Goal: Task Accomplishment & Management: Use online tool/utility

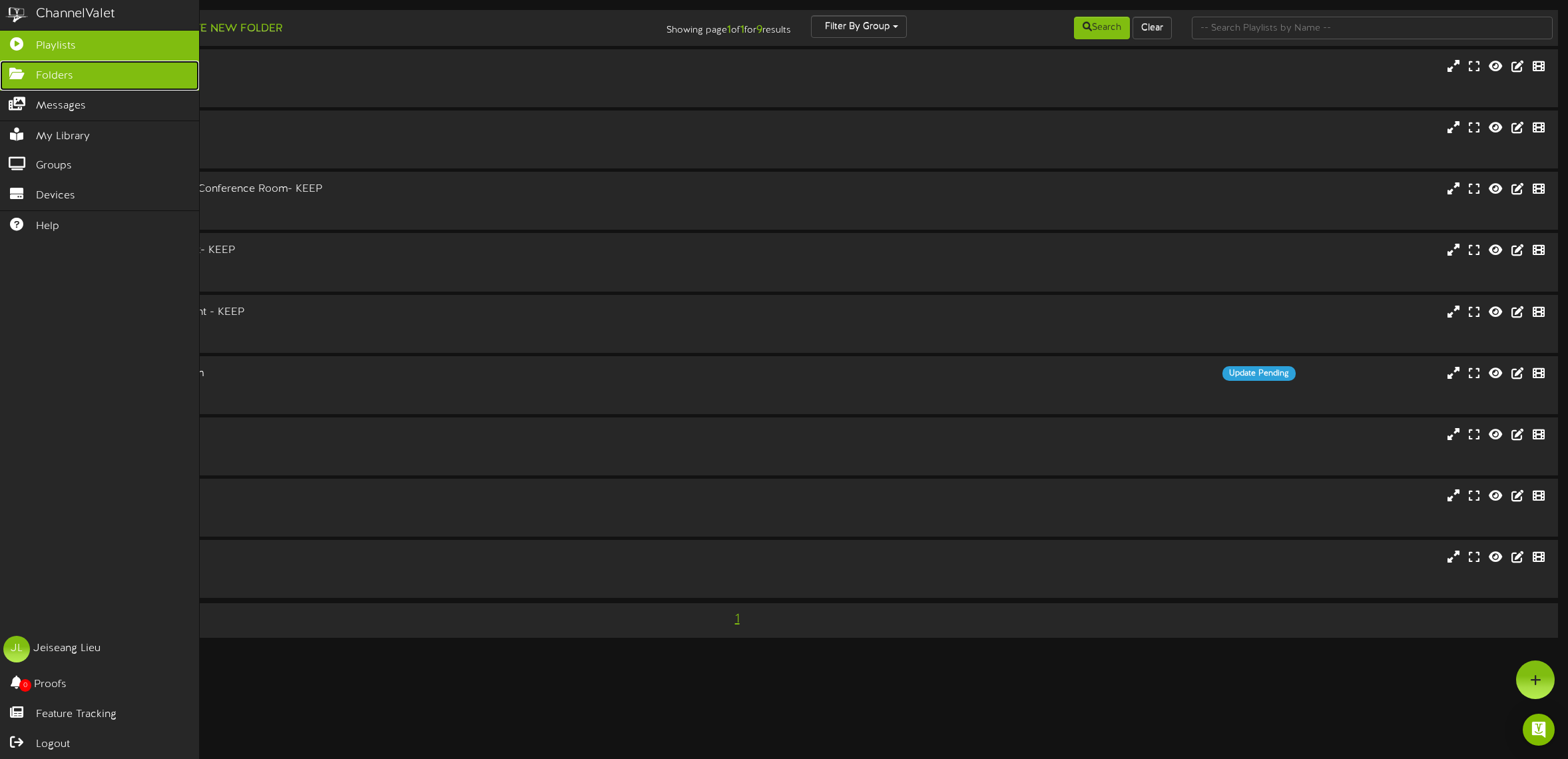
click at [23, 73] on icon at bounding box center [16, 72] width 33 height 10
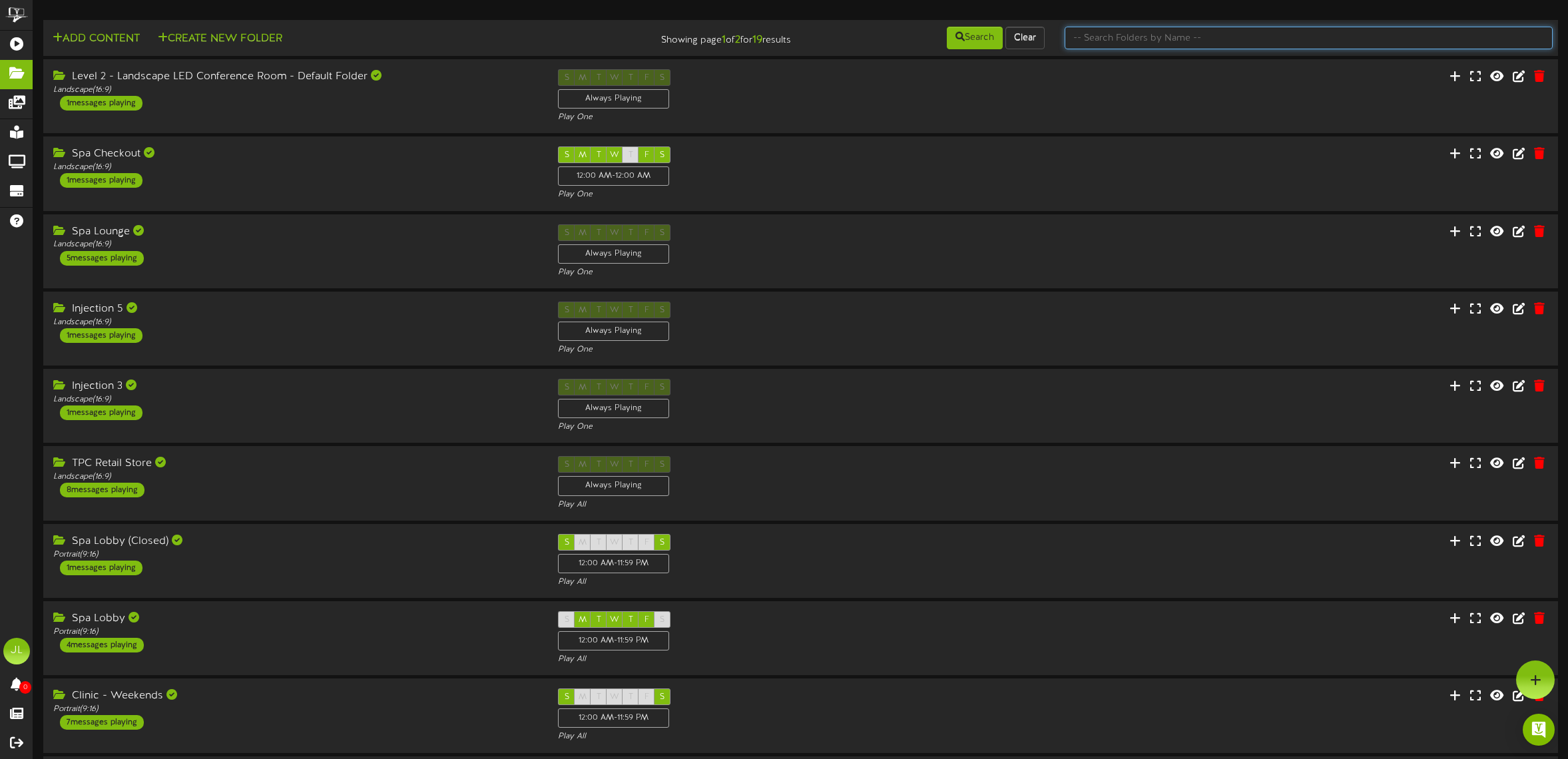
click at [1217, 36] on input "text" at bounding box center [1309, 38] width 488 height 23
click at [1510, 150] on icon at bounding box center [1520, 153] width 15 height 14
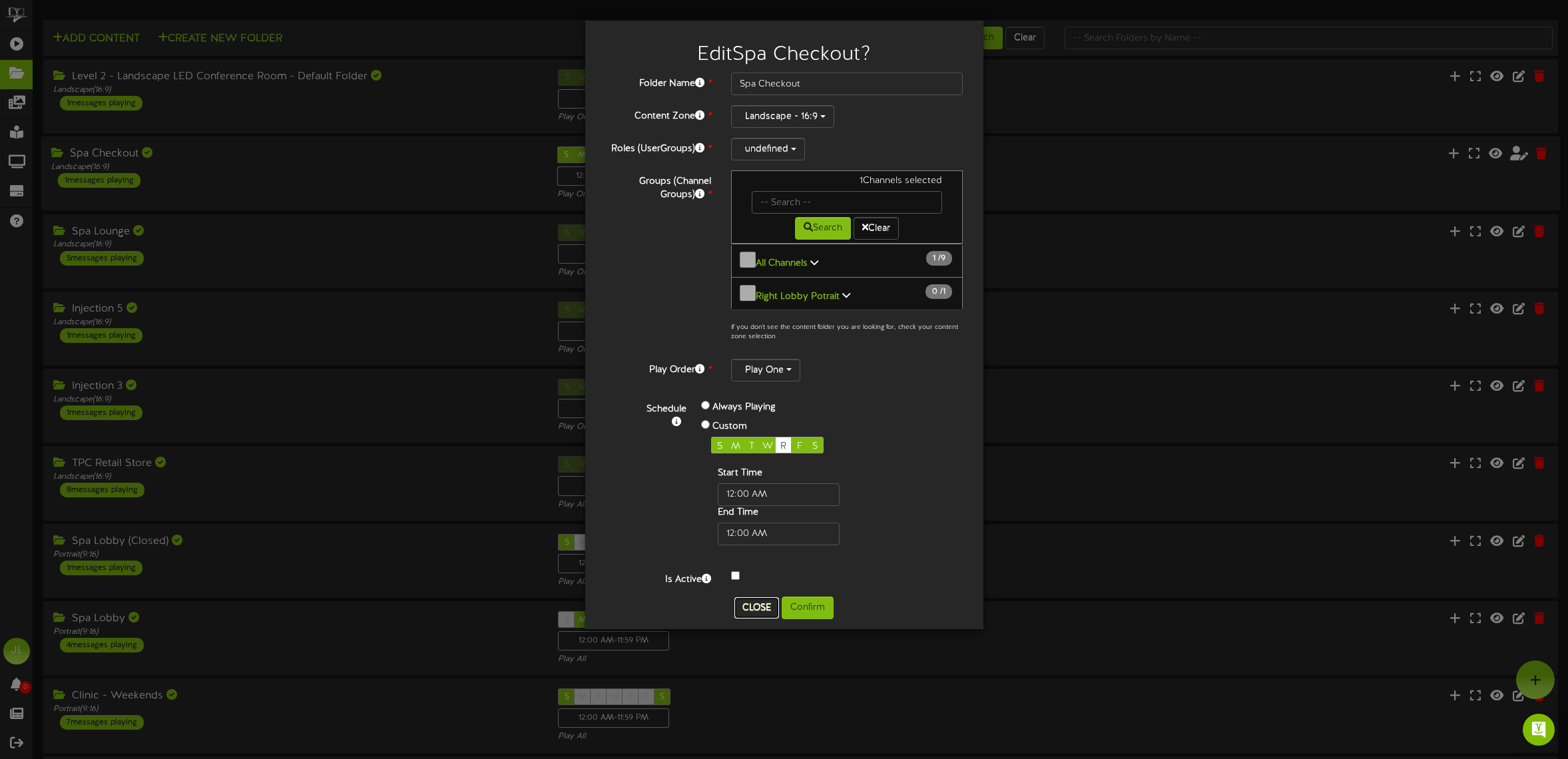
click at [753, 597] on button "Close" at bounding box center [757, 607] width 44 height 21
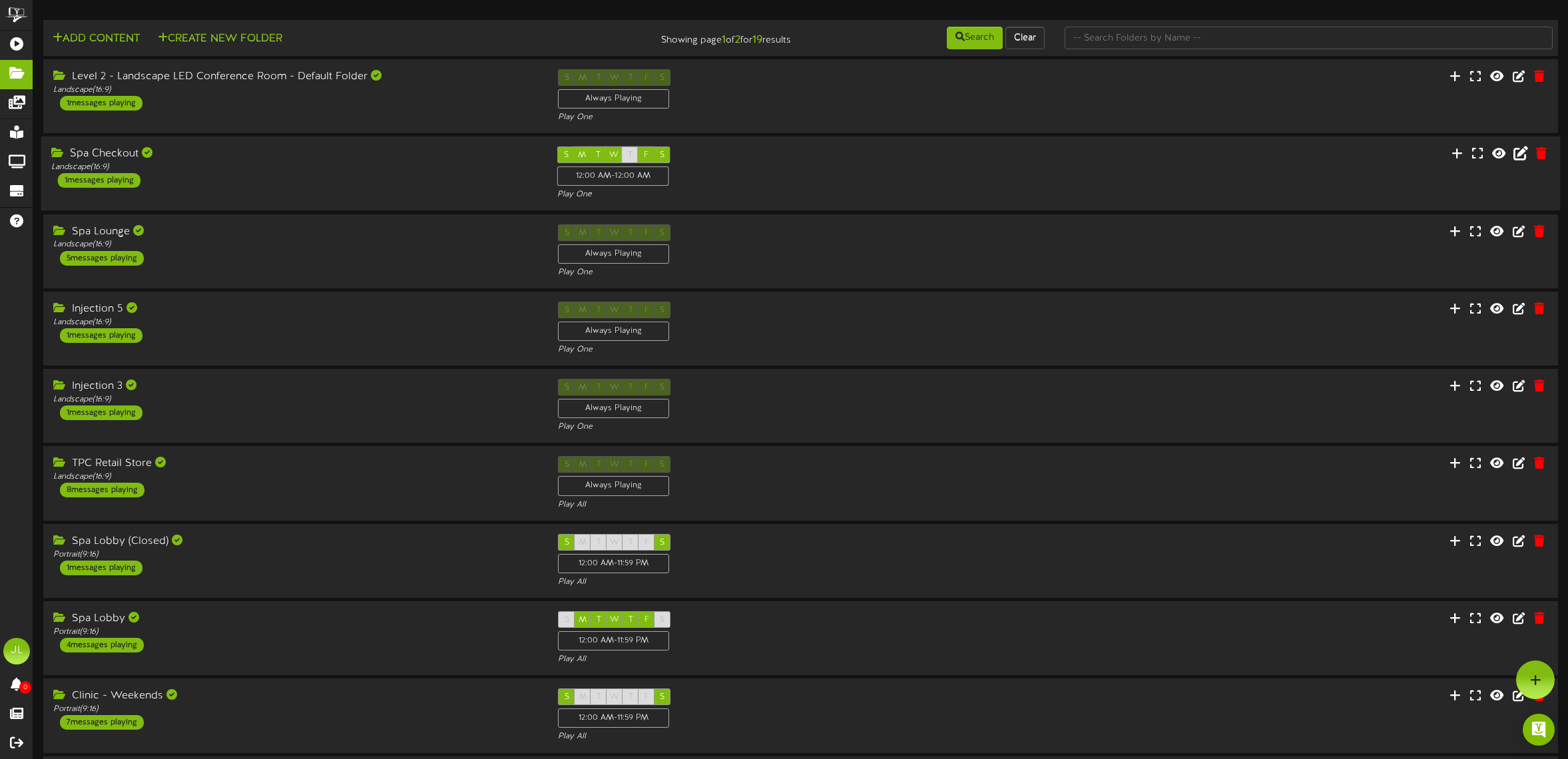
click at [223, 180] on div "Spa Checkout Landscape ( 16:9 ) 1 messages playing" at bounding box center [294, 167] width 507 height 41
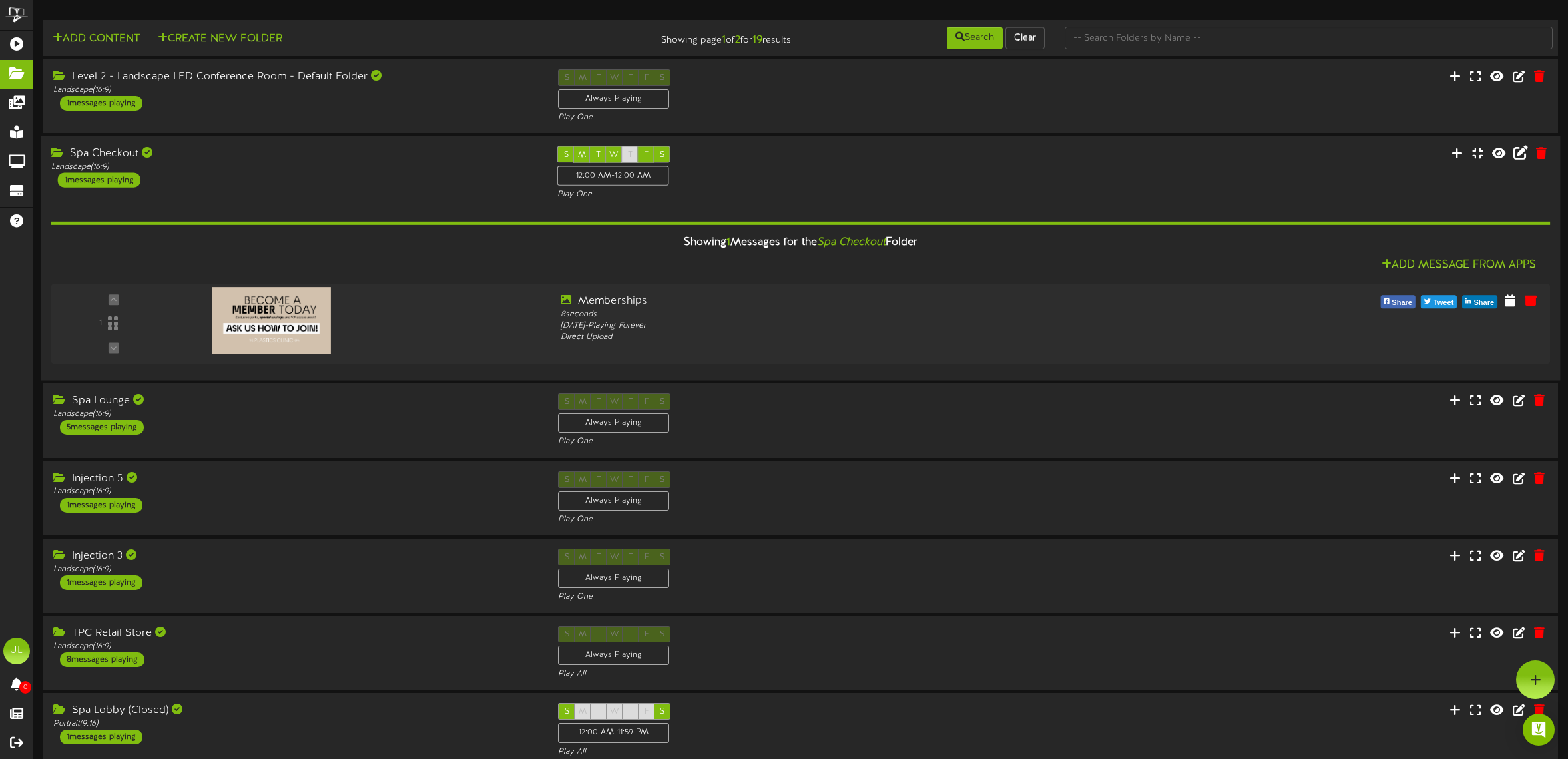
click at [215, 177] on div "Spa Checkout Landscape ( 16:9 ) 1 messages playing" at bounding box center [294, 167] width 507 height 41
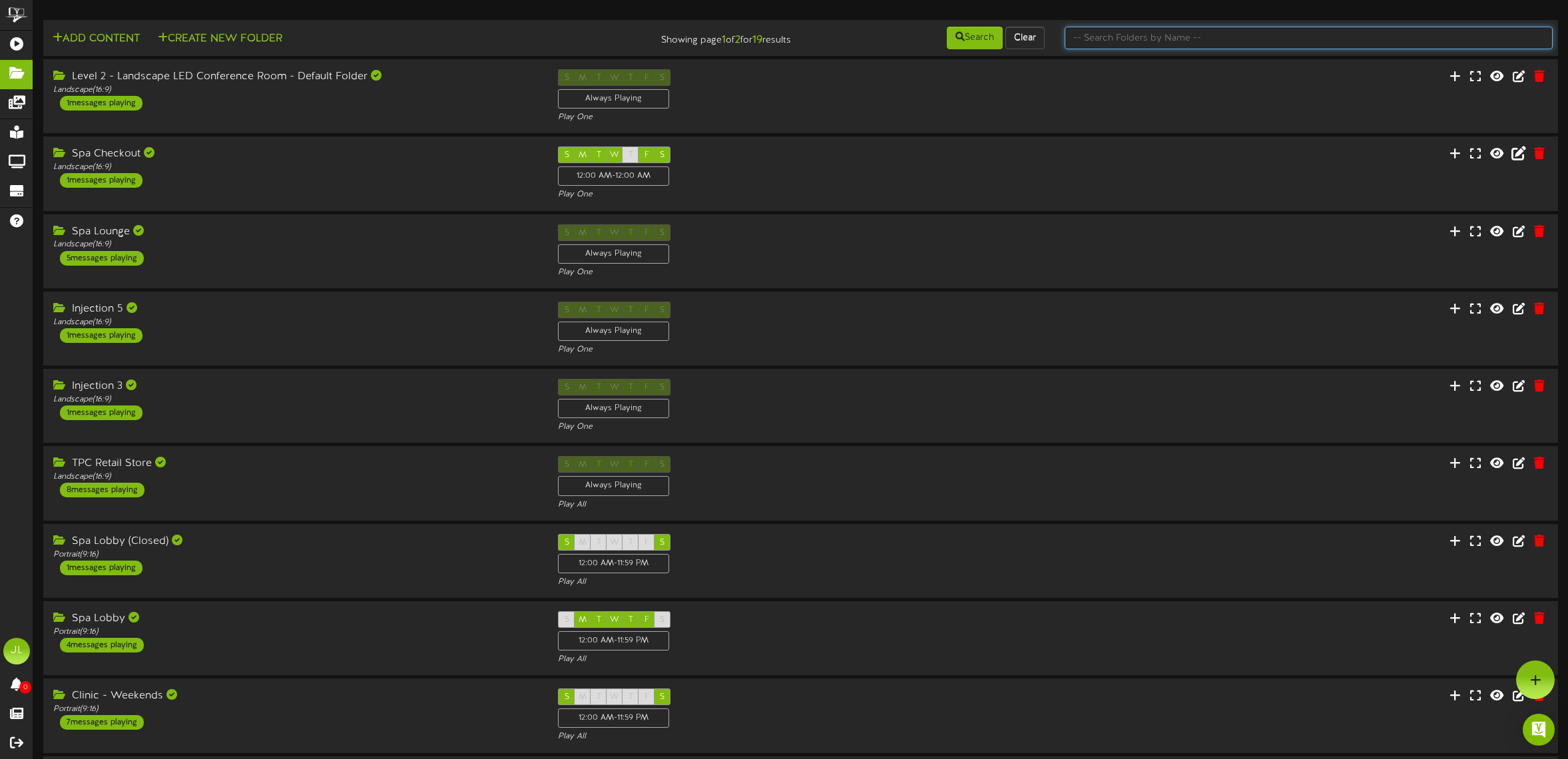
click at [1157, 35] on input "text" at bounding box center [1309, 38] width 488 height 23
type input "spa"
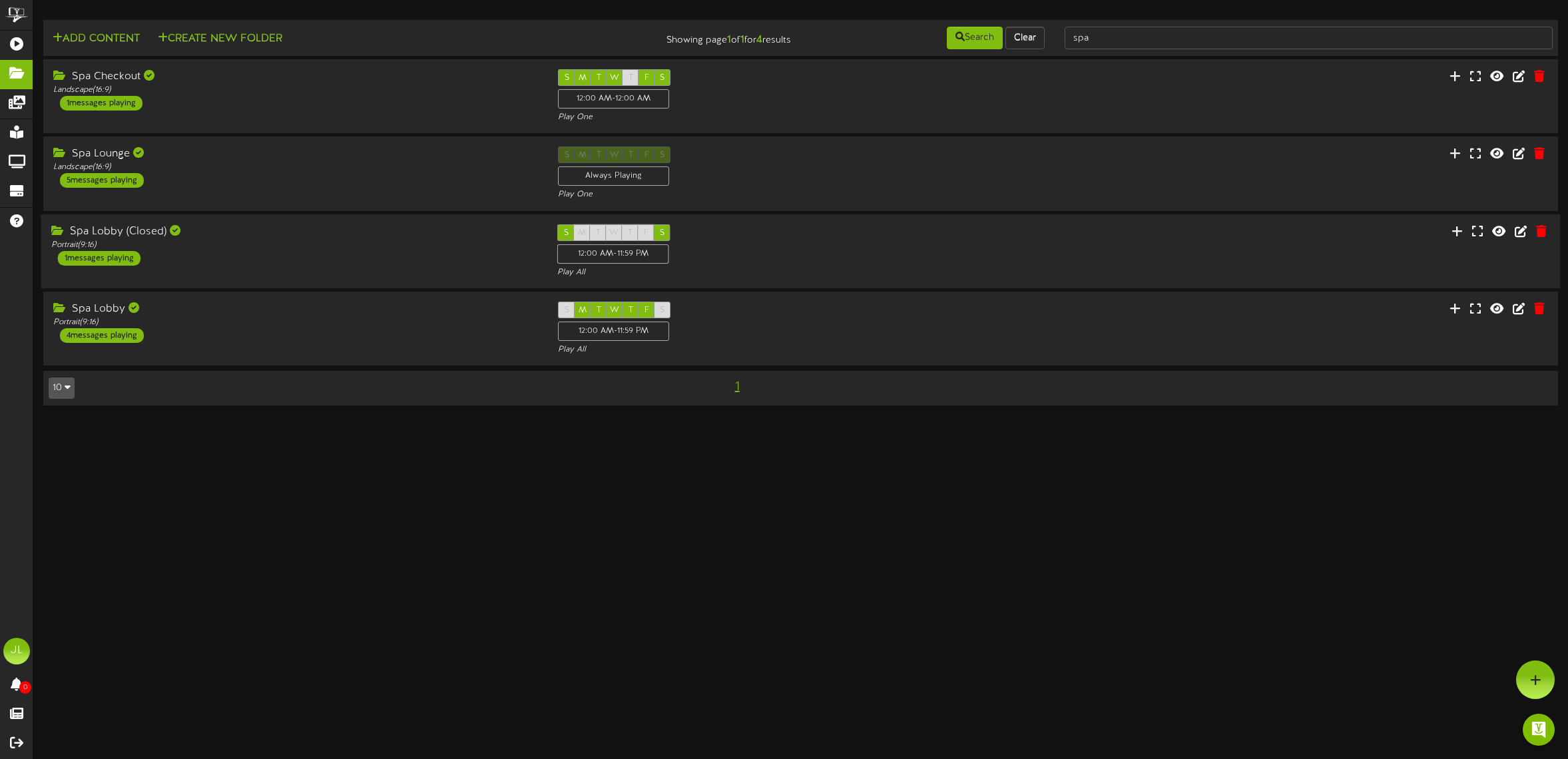
click at [390, 257] on div "Spa Lobby (Closed) Portrait ( 9:16 ) 1 messages playing" at bounding box center [294, 244] width 507 height 41
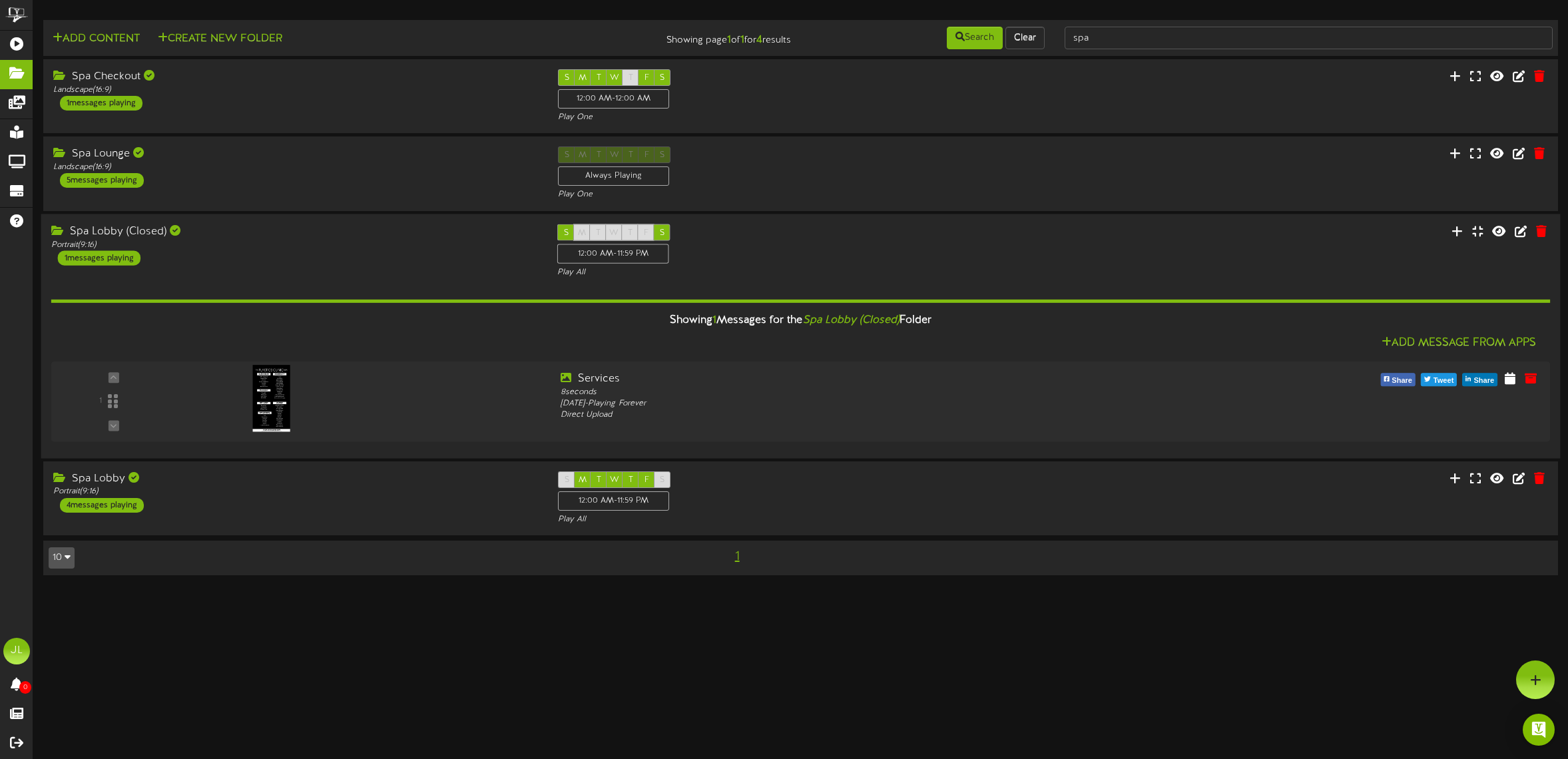
click at [389, 257] on div "Spa Lobby (Closed) Portrait ( 9:16 ) 1 messages playing" at bounding box center [294, 244] width 507 height 41
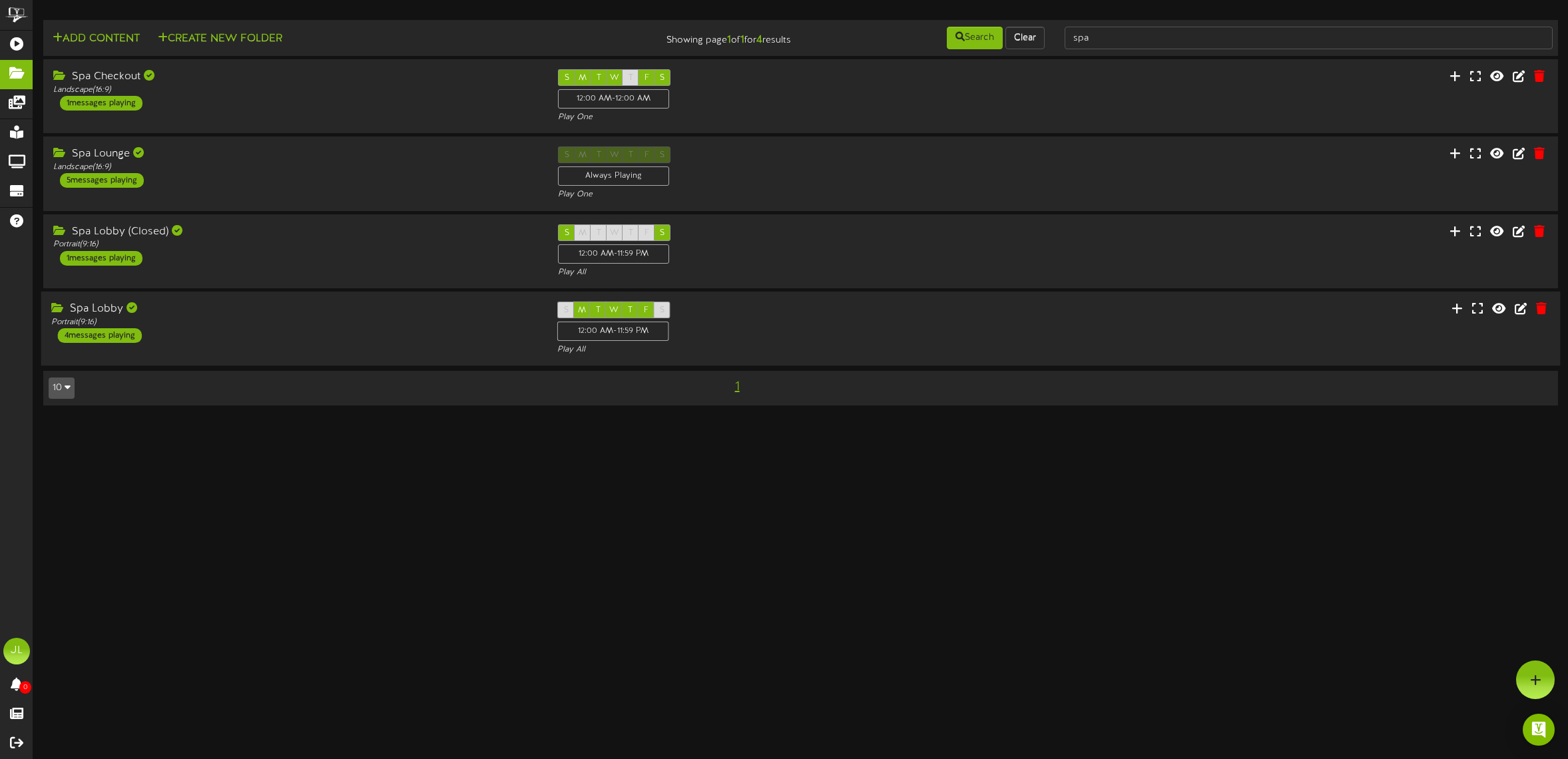
click at [1217, 301] on div at bounding box center [1180, 301] width 253 height 1
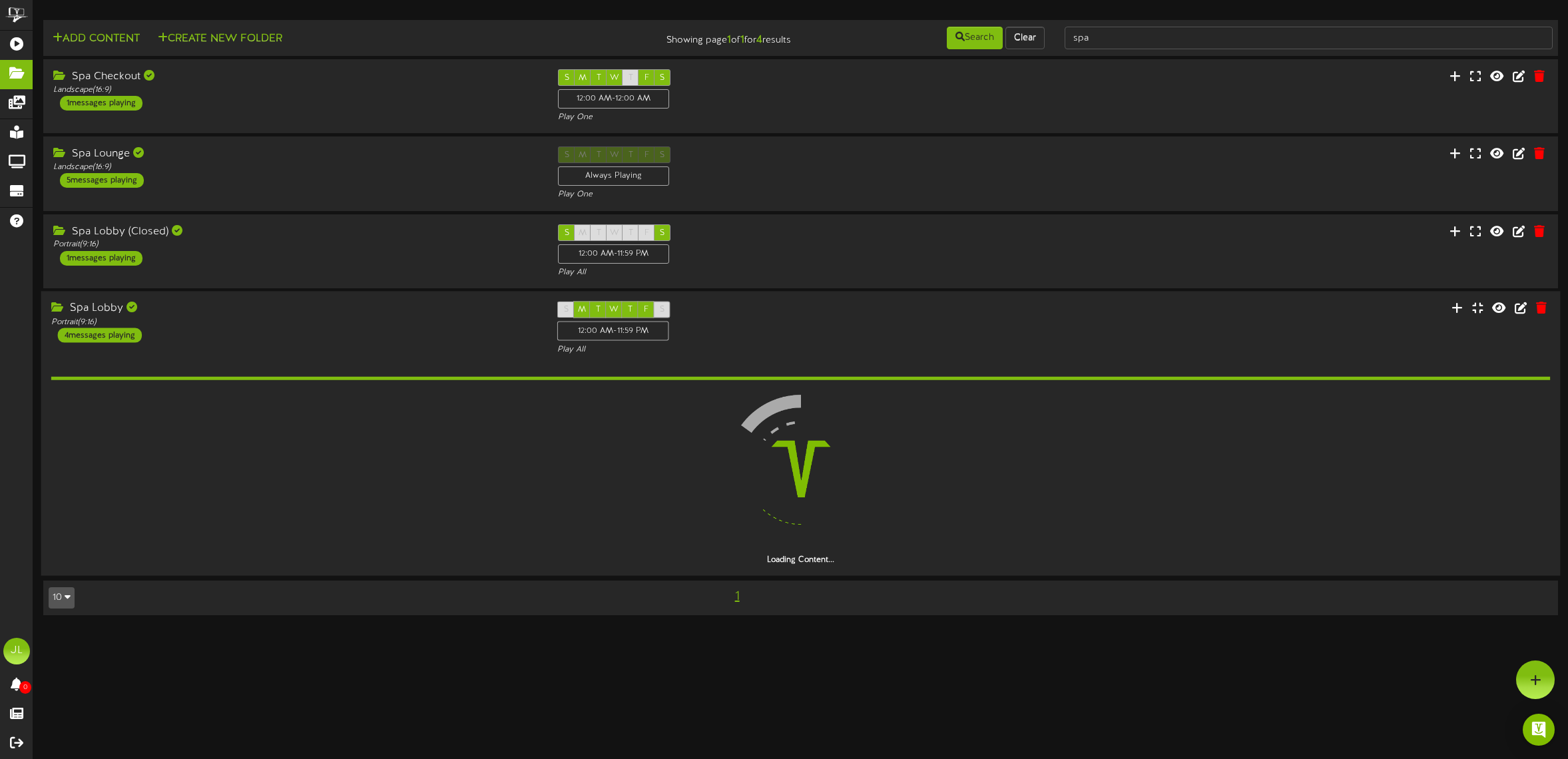
click at [1210, 293] on div "Spa Lobby Portrait ( 9:16 ) 4 messages playing S M T W T F S 12:00 AM - 11:59 PM" at bounding box center [800, 433] width 1519 height 285
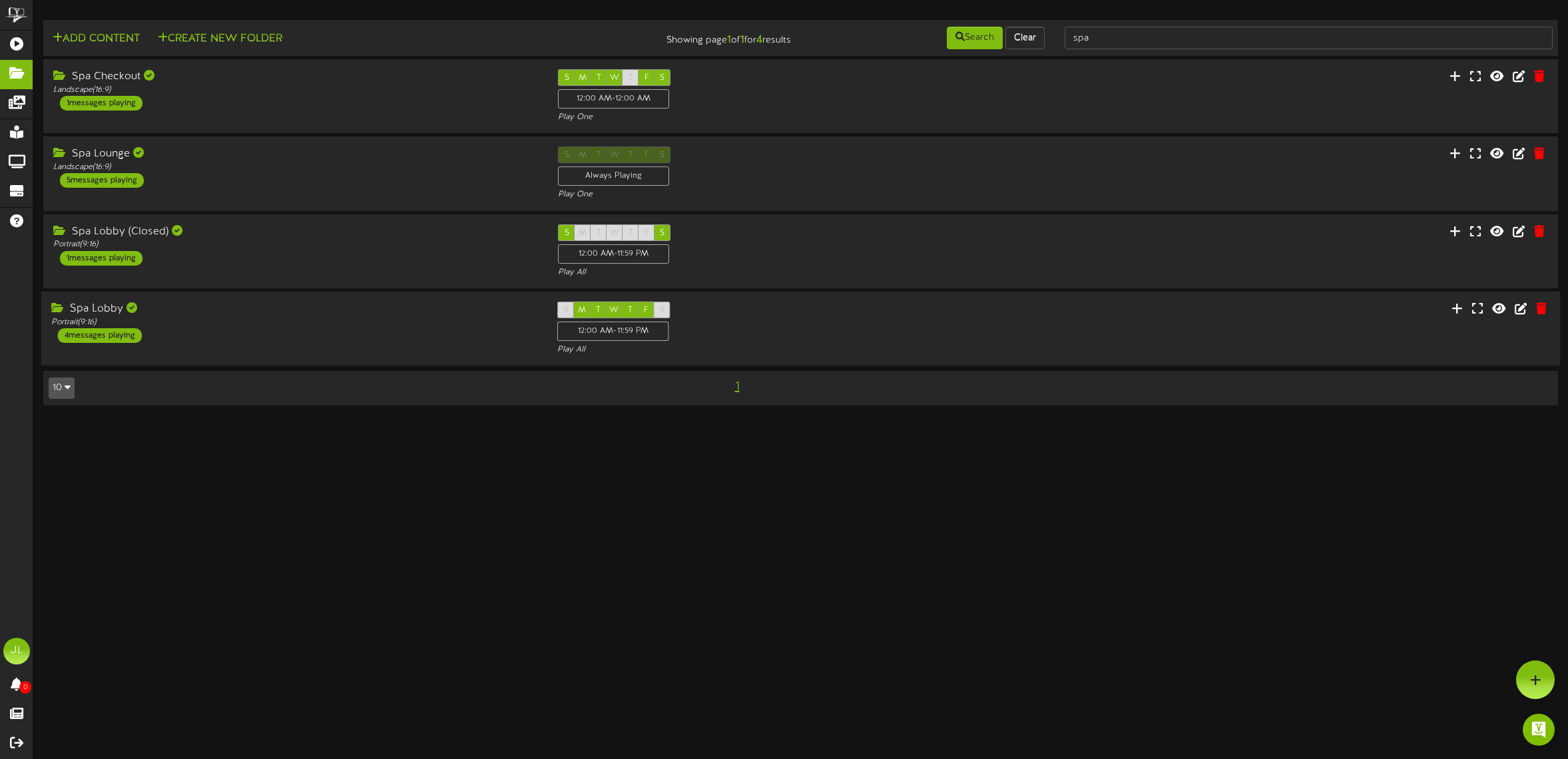
click at [1099, 314] on div "Spa Lobby Portrait ( 9:16 ) 4 messages playing S M T W T F S 12:00 AM - 11:59 P…" at bounding box center [800, 328] width 1519 height 55
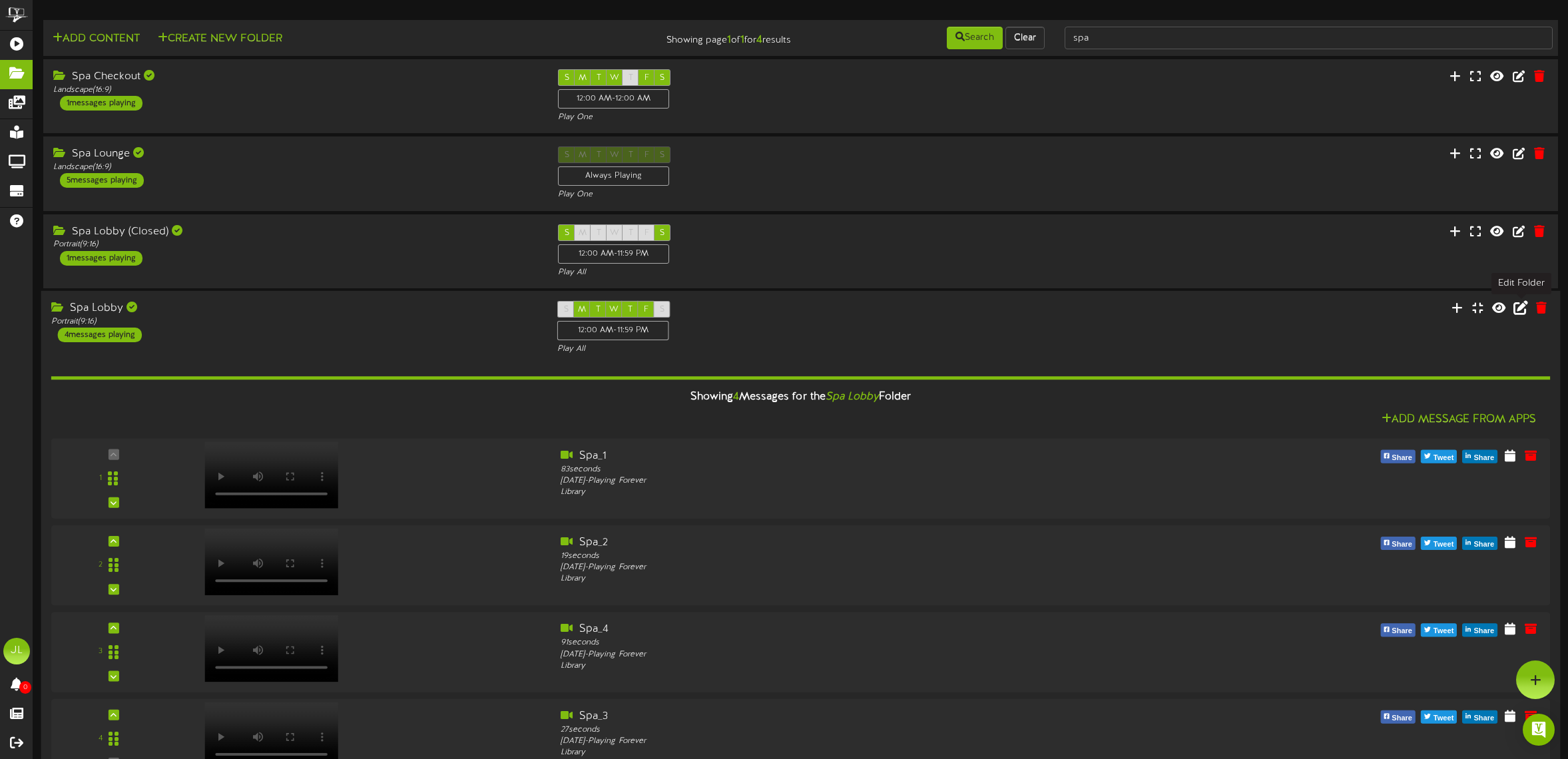
click at [1510, 311] on icon at bounding box center [1520, 306] width 15 height 14
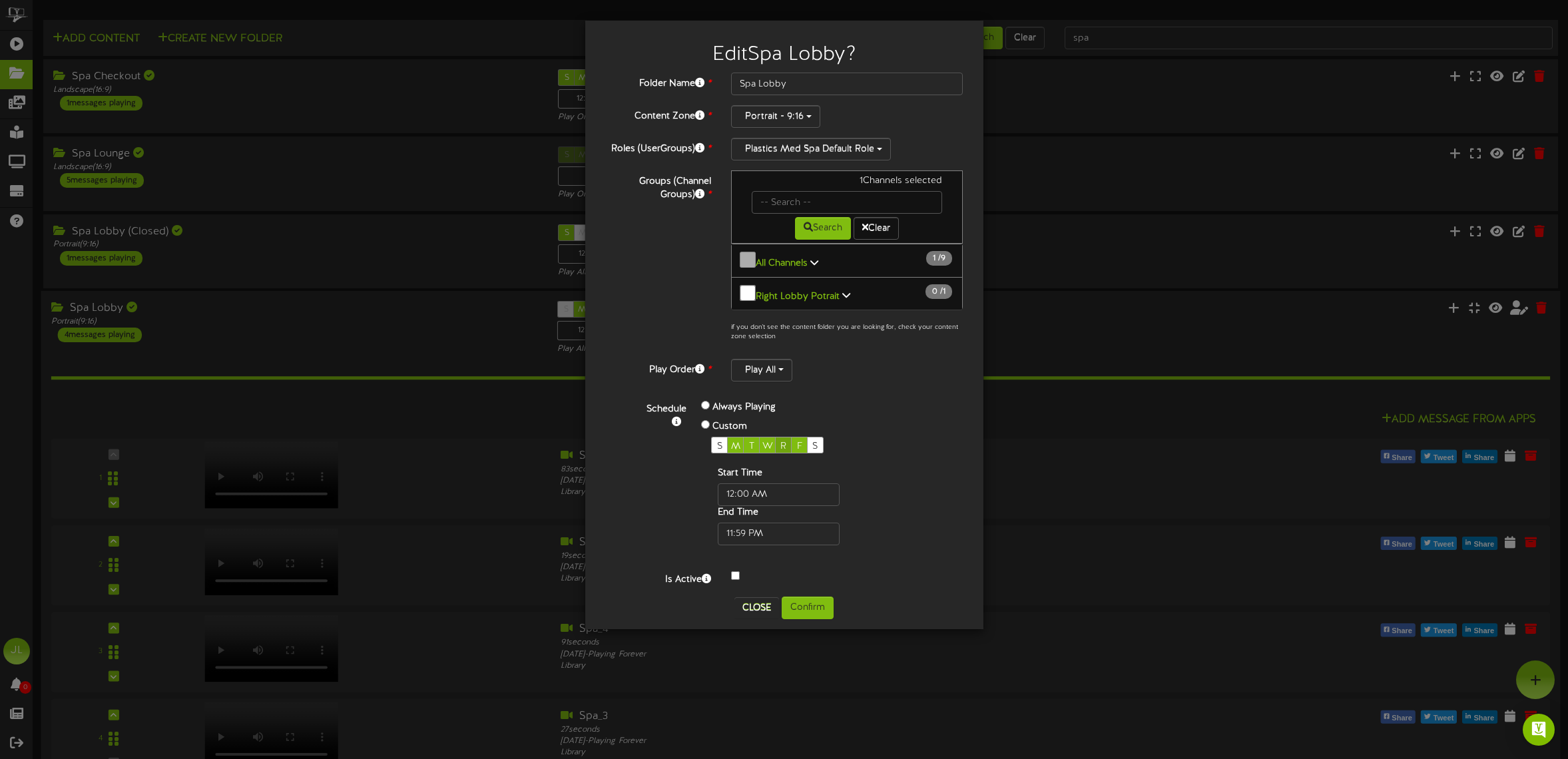
click at [779, 437] on div "R" at bounding box center [783, 445] width 17 height 17
click at [802, 601] on button "Confirm" at bounding box center [807, 607] width 52 height 23
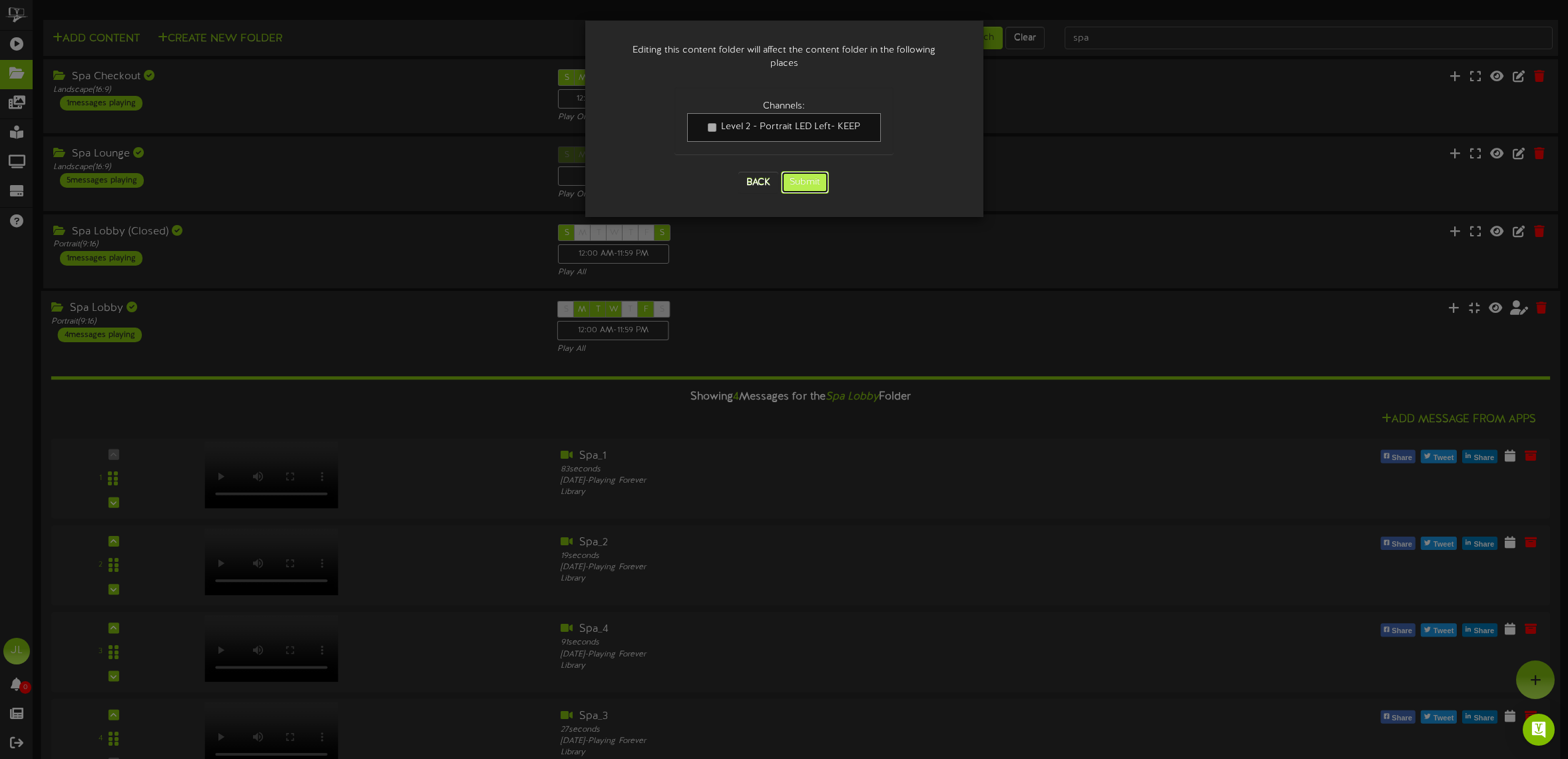
click at [816, 171] on button "Submit" at bounding box center [804, 183] width 48 height 23
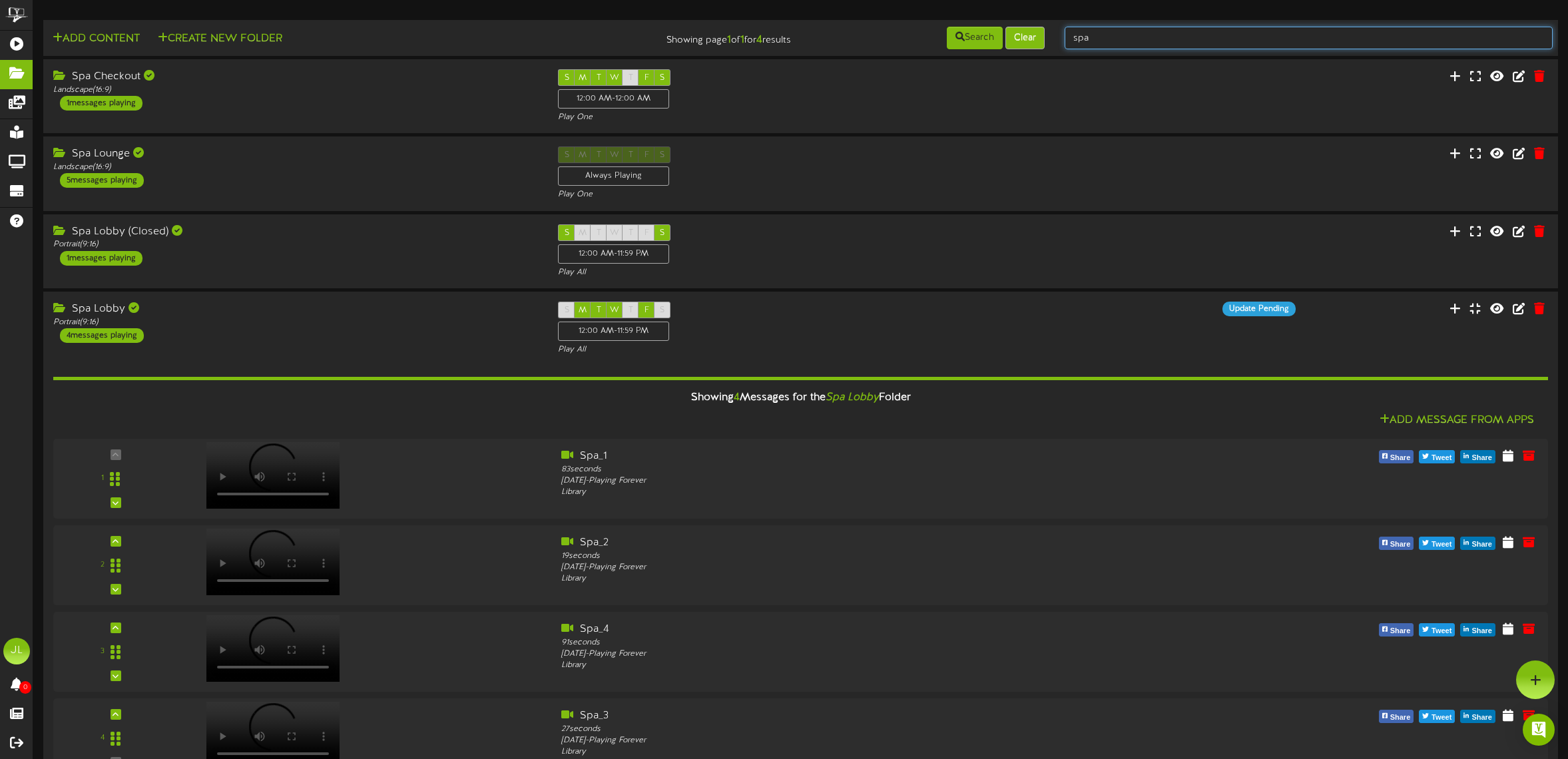
drag, startPoint x: 1090, startPoint y: 42, endPoint x: 1043, endPoint y: 38, distance: 47.2
click at [1048, 38] on div "Add Content Create New Folder Showing page 1 of 1 for 4 results Search Clear spa" at bounding box center [800, 38] width 1524 height 26
type input "lobby"
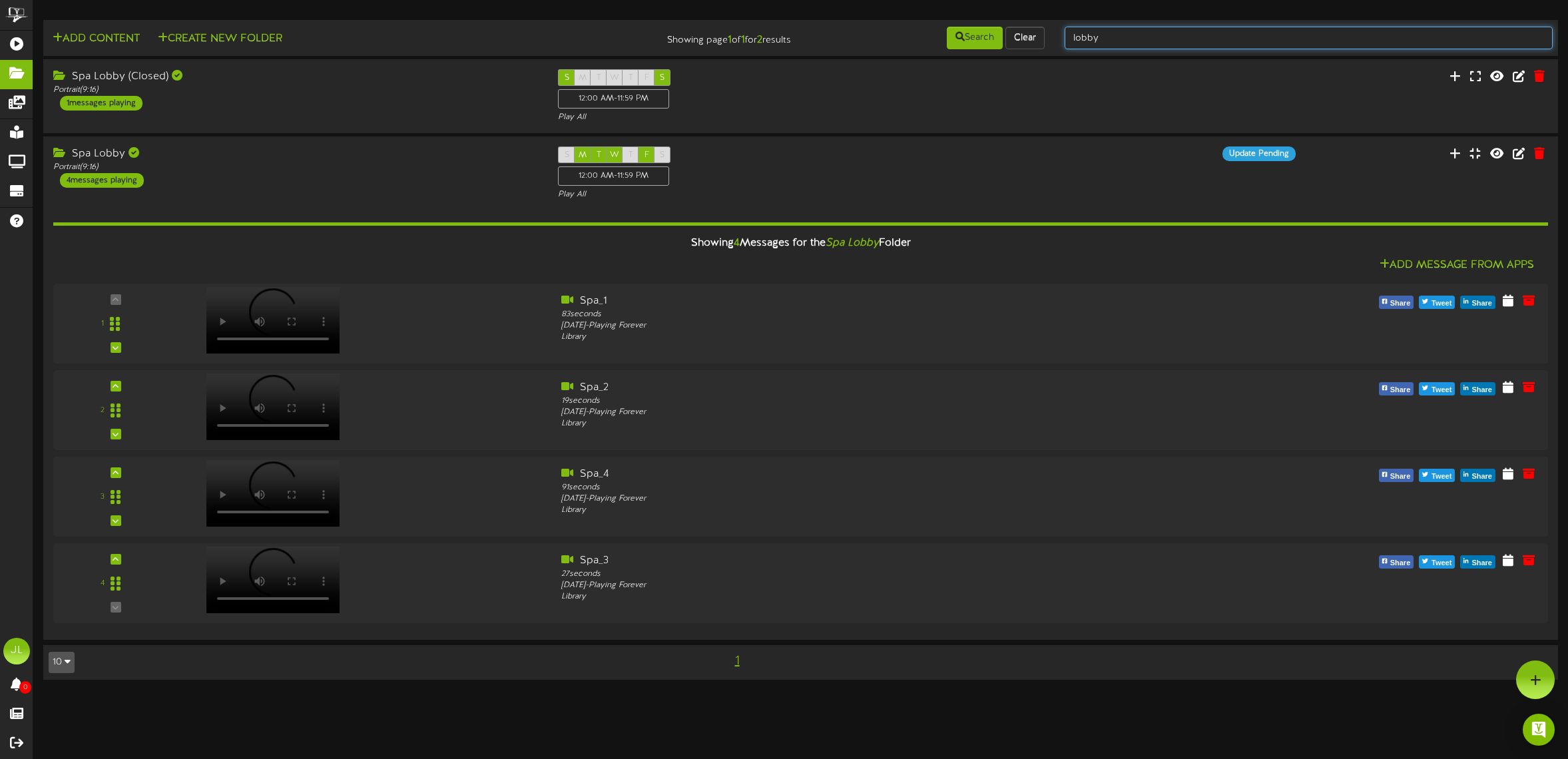
drag, startPoint x: 1123, startPoint y: 32, endPoint x: 1046, endPoint y: 32, distance: 77.0
click at [1046, 32] on div "Add Content Create New Folder Showing page 1 of 1 for 2 results Search Clear lo…" at bounding box center [800, 38] width 1524 height 26
type input "c"
type input "t"
type input "[DATE]"
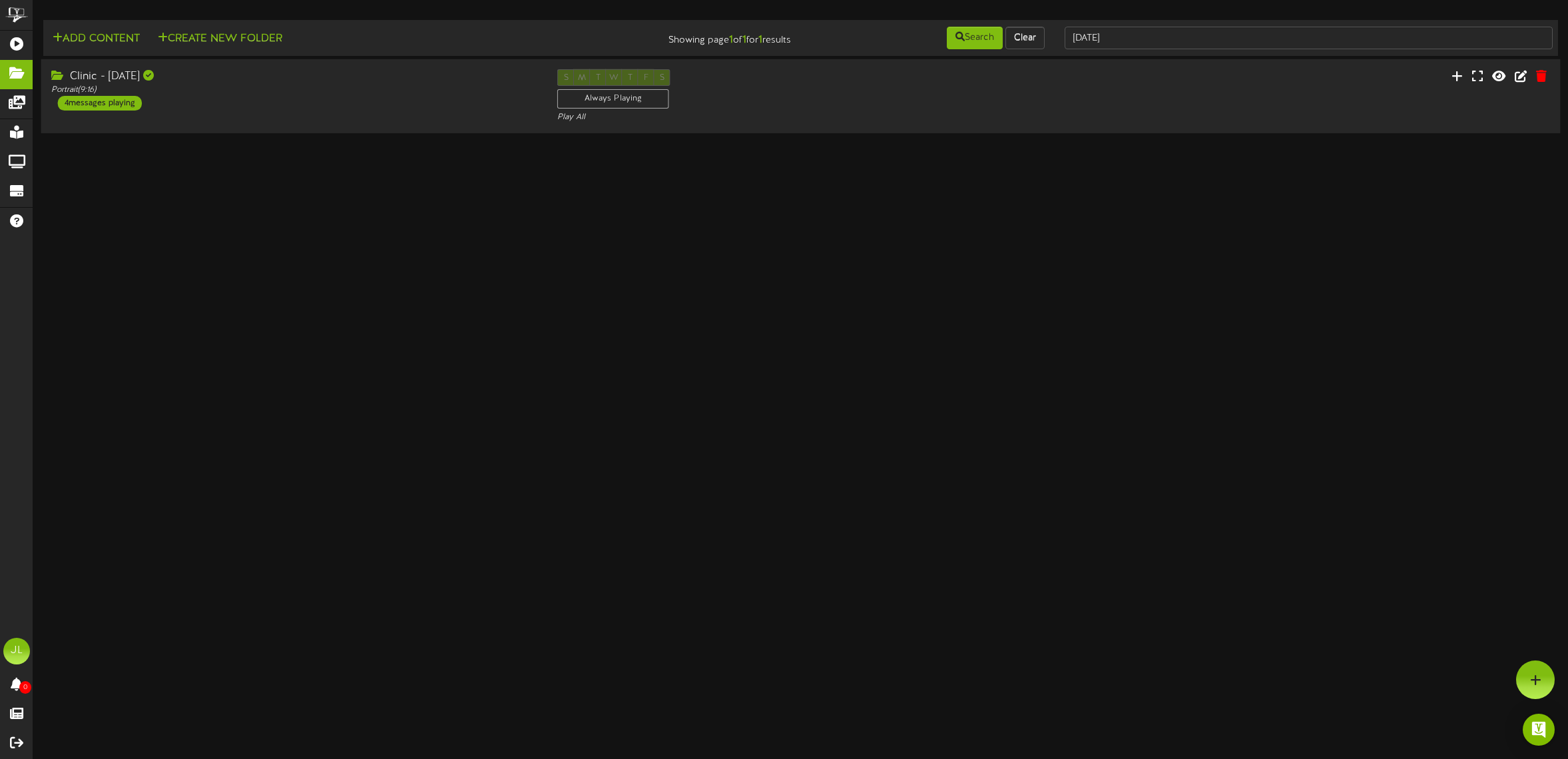
click at [1199, 113] on div "Clinic - [DATE] Portrait ( 9:16 ) 4 messages playing S M T W T F S Always Playi…" at bounding box center [800, 96] width 1519 height 55
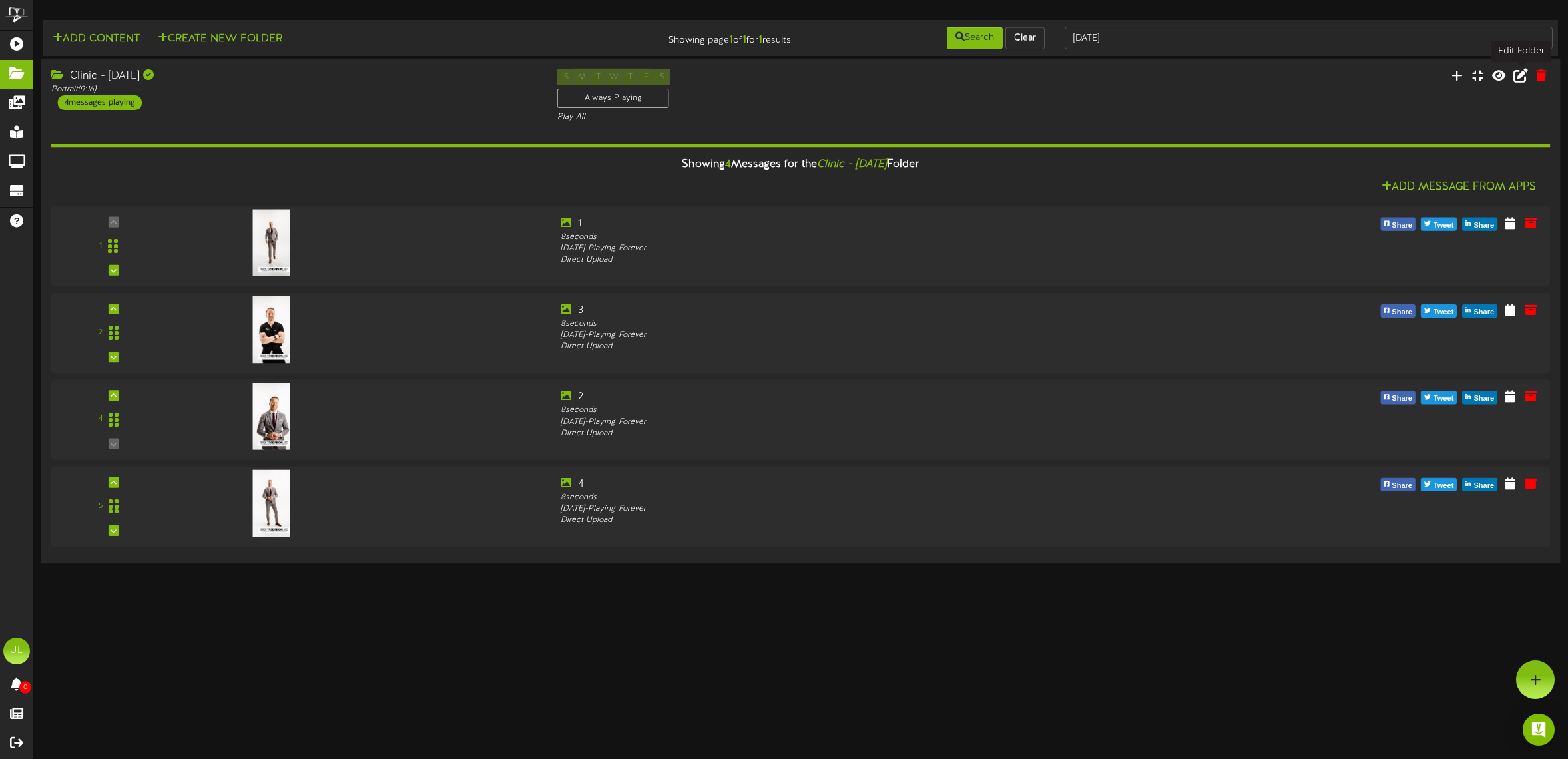
click at [1510, 78] on icon at bounding box center [1520, 75] width 15 height 14
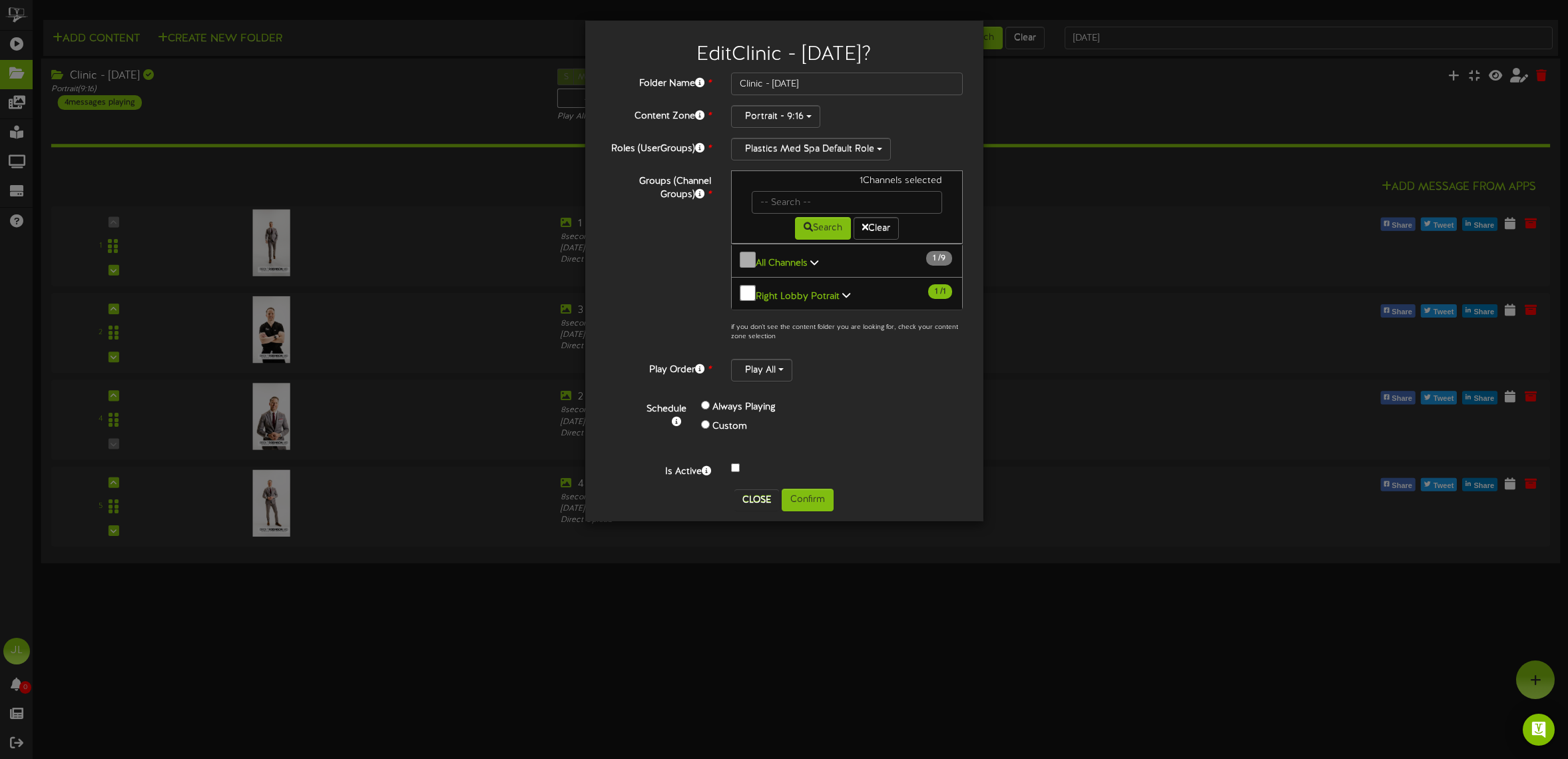
click at [724, 422] on label "Custom" at bounding box center [729, 426] width 35 height 14
click at [717, 420] on label "Custom" at bounding box center [729, 426] width 35 height 14
click at [709, 417] on div "Custom" at bounding box center [790, 426] width 177 height 20
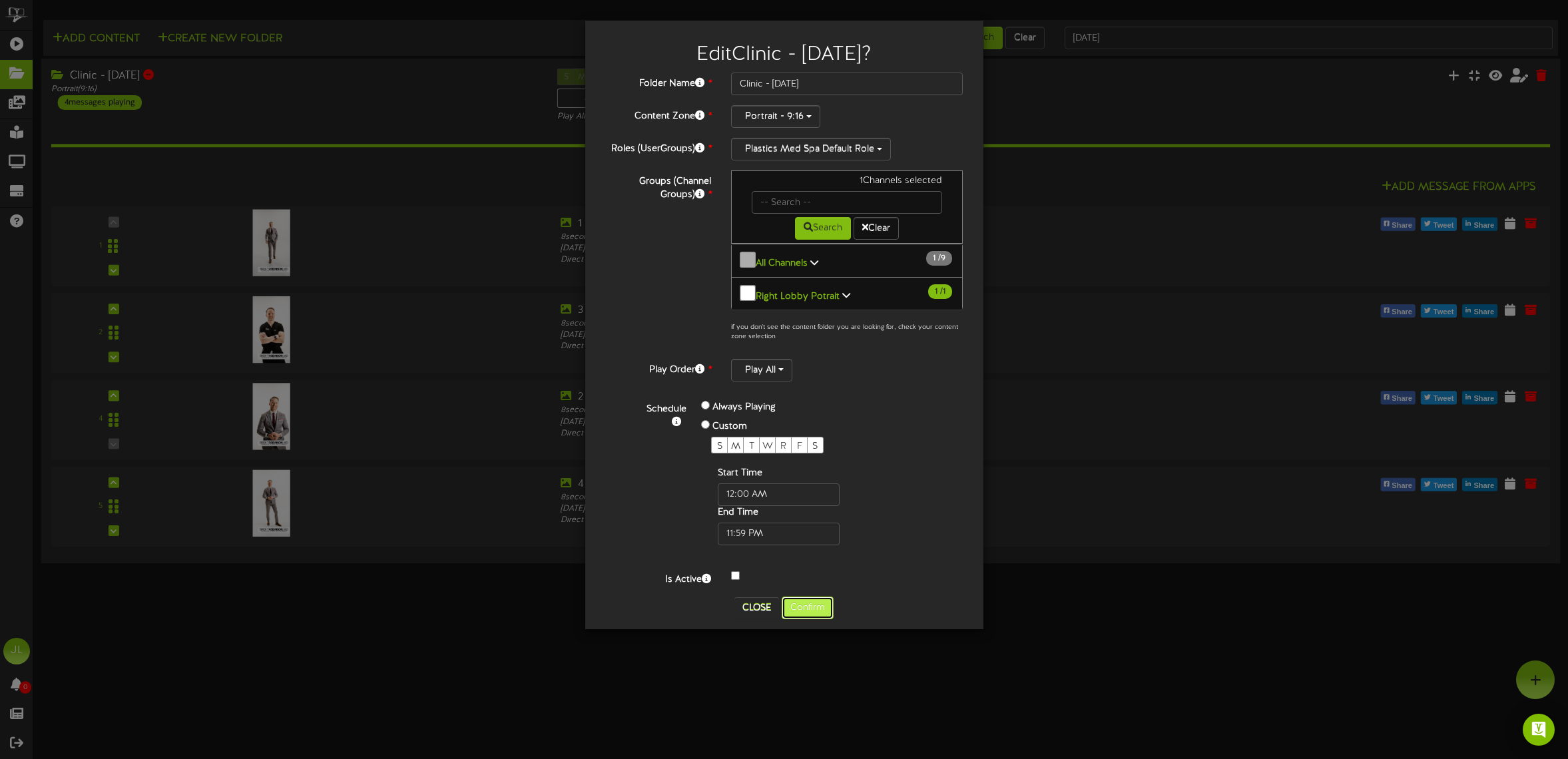
click at [816, 605] on button "Confirm" at bounding box center [807, 607] width 52 height 23
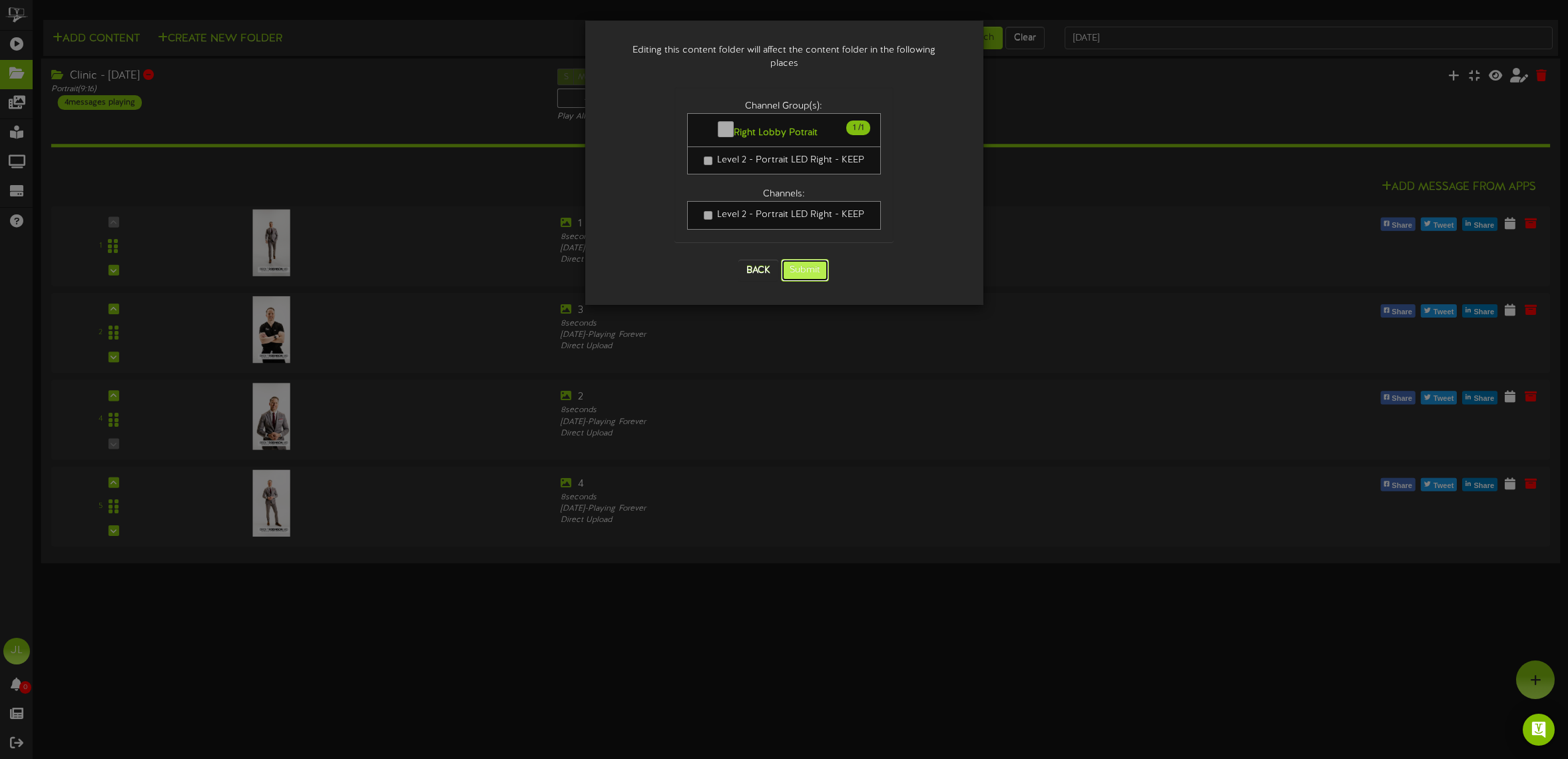
click at [797, 259] on button "Submit" at bounding box center [804, 270] width 48 height 23
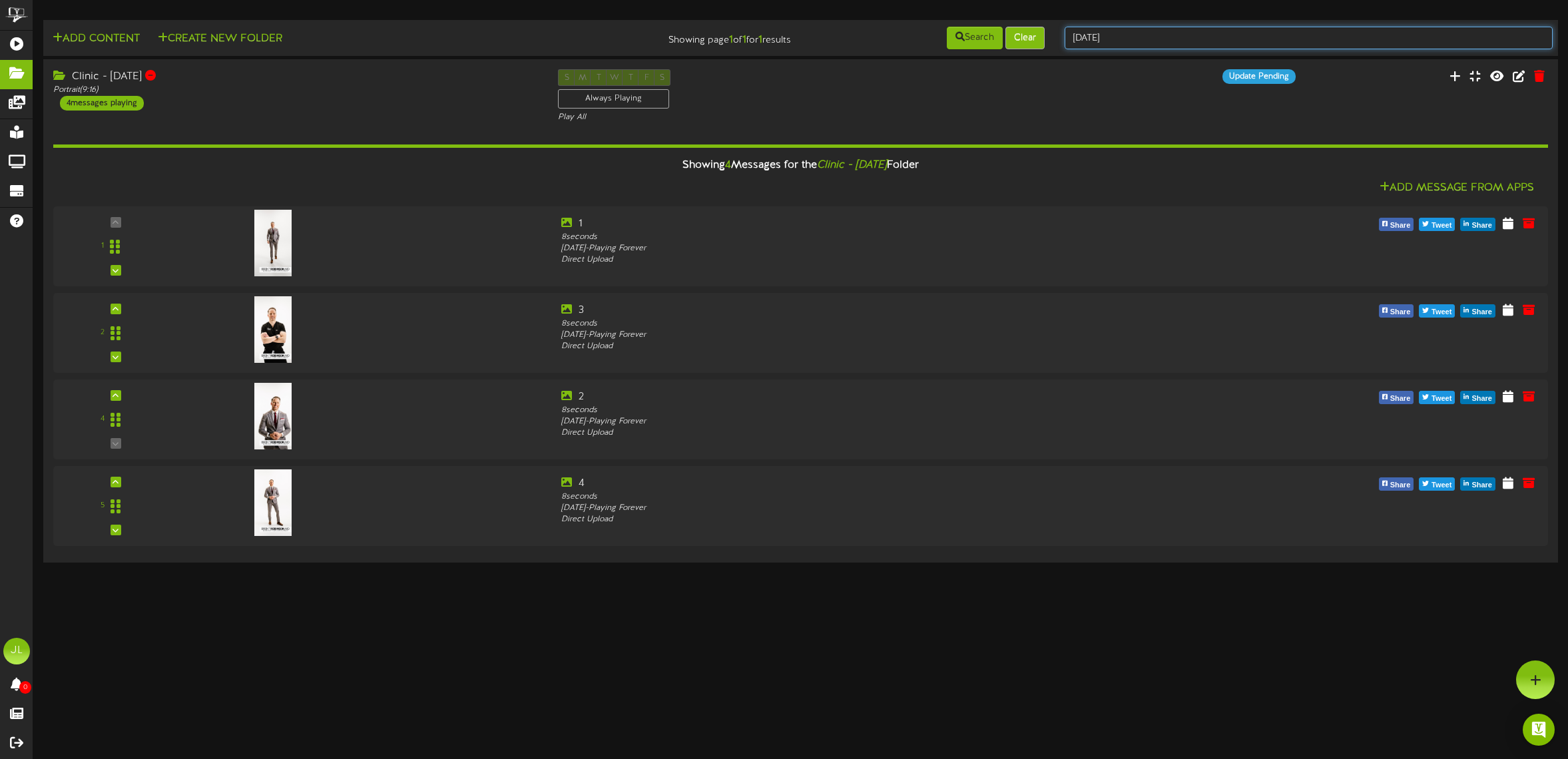
drag, startPoint x: 1103, startPoint y: 39, endPoint x: 1040, endPoint y: 35, distance: 63.1
click at [1040, 34] on div "Add Content Create New Folder Showing page 1 of 1 for 1 results Search Clear [D…" at bounding box center [800, 38] width 1524 height 26
type input "[PERSON_NAME]"
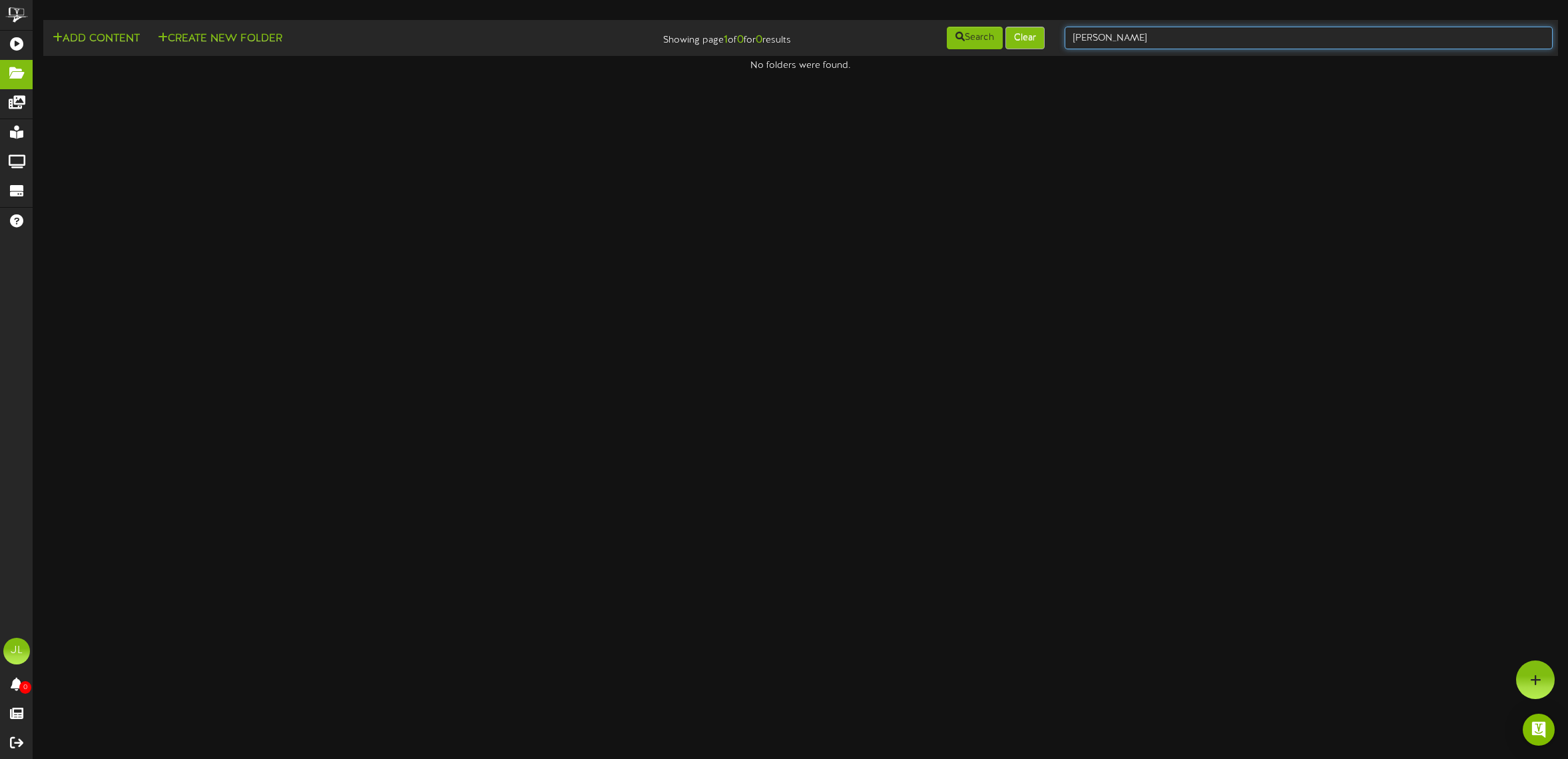
drag, startPoint x: 1065, startPoint y: 35, endPoint x: 1042, endPoint y: 34, distance: 23.0
click at [1042, 34] on div "Add Content Create New Folder Showing page 1 of 0 for 0 results Search Clear [G…" at bounding box center [800, 38] width 1524 height 26
type input "[DATE]"
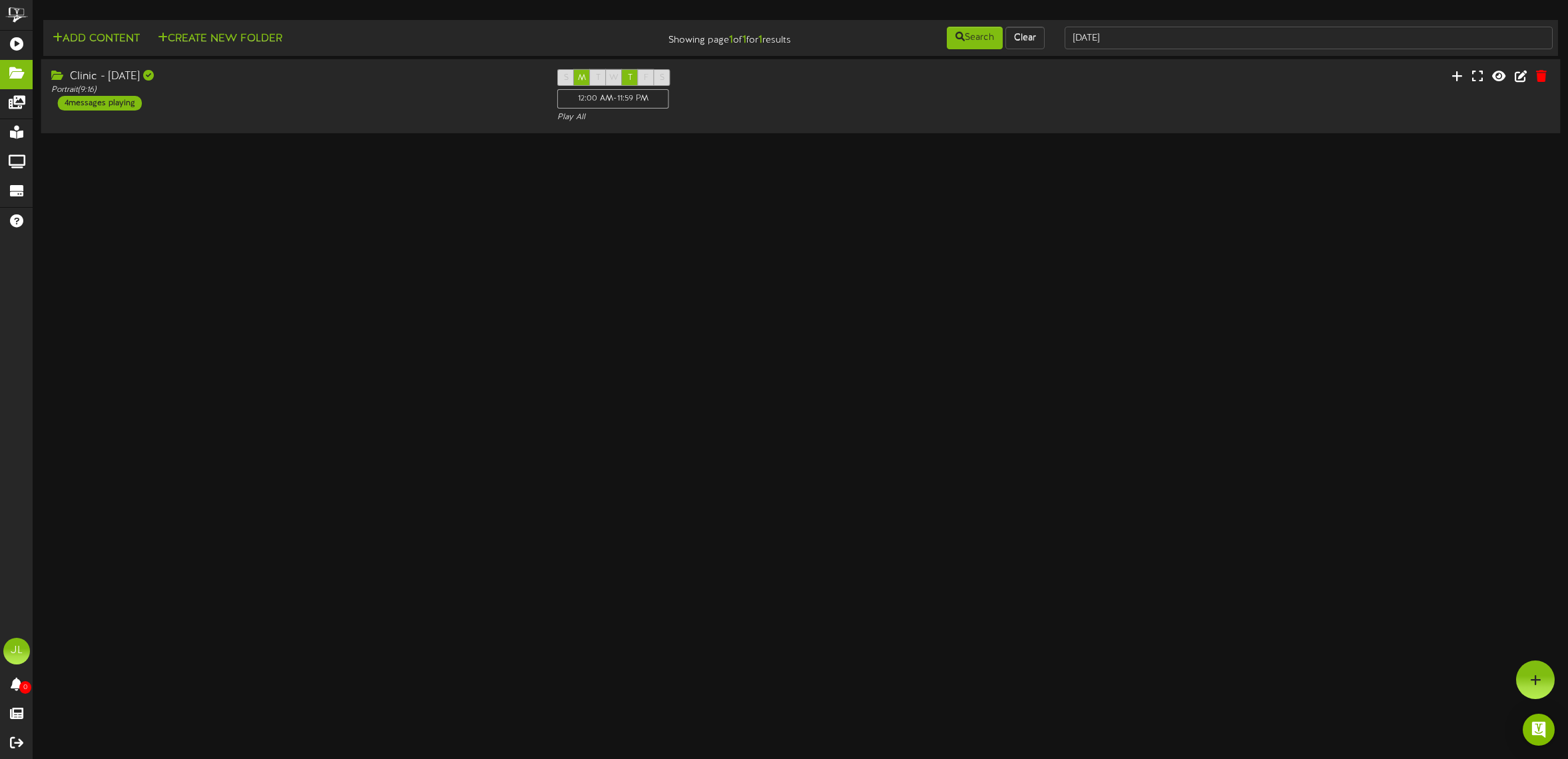
click at [809, 78] on div "S M T W T F S 12:00 AM - 11:59 PM Play All" at bounding box center [800, 96] width 507 height 55
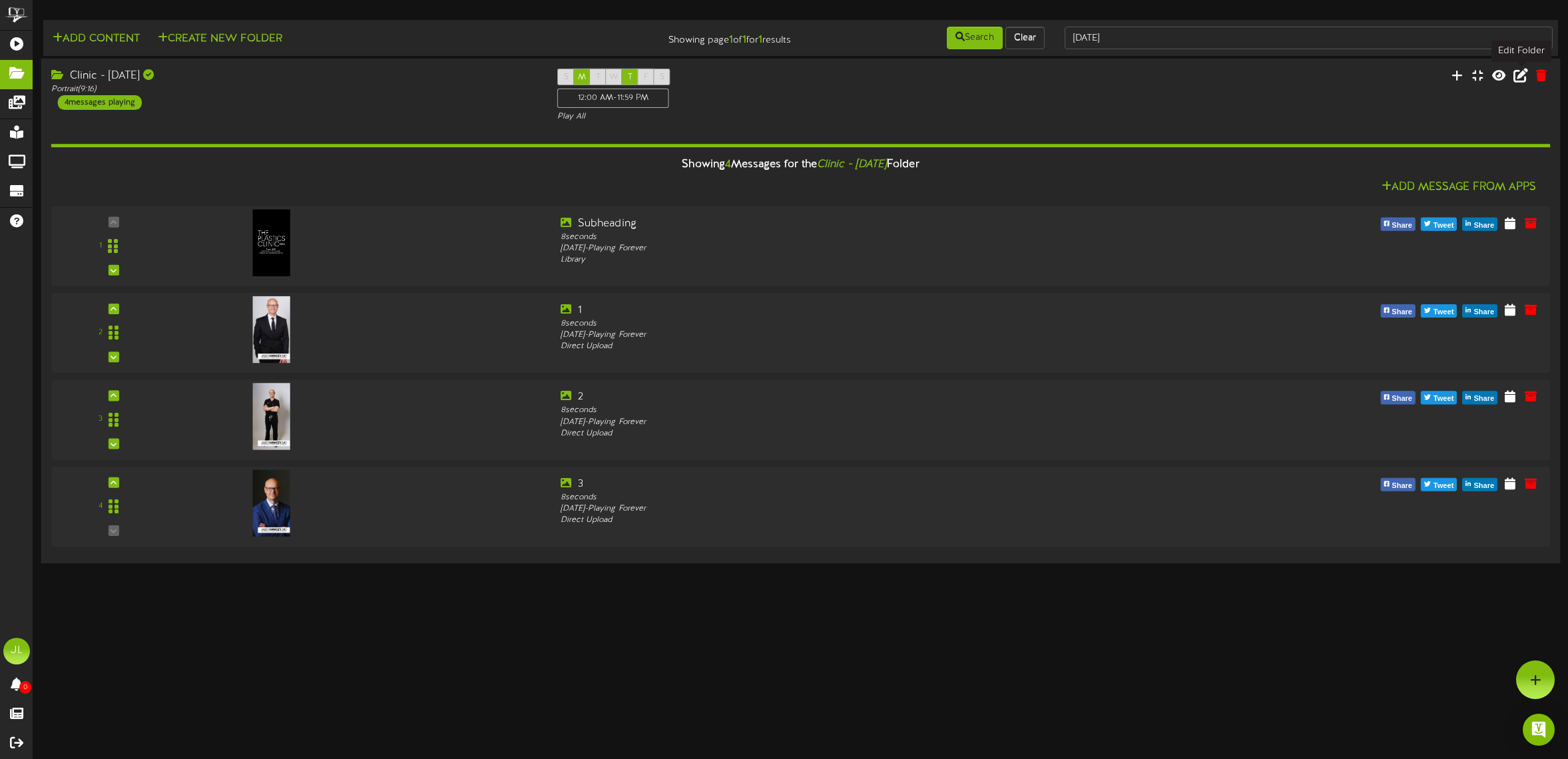
click at [1510, 78] on icon at bounding box center [1520, 75] width 15 height 14
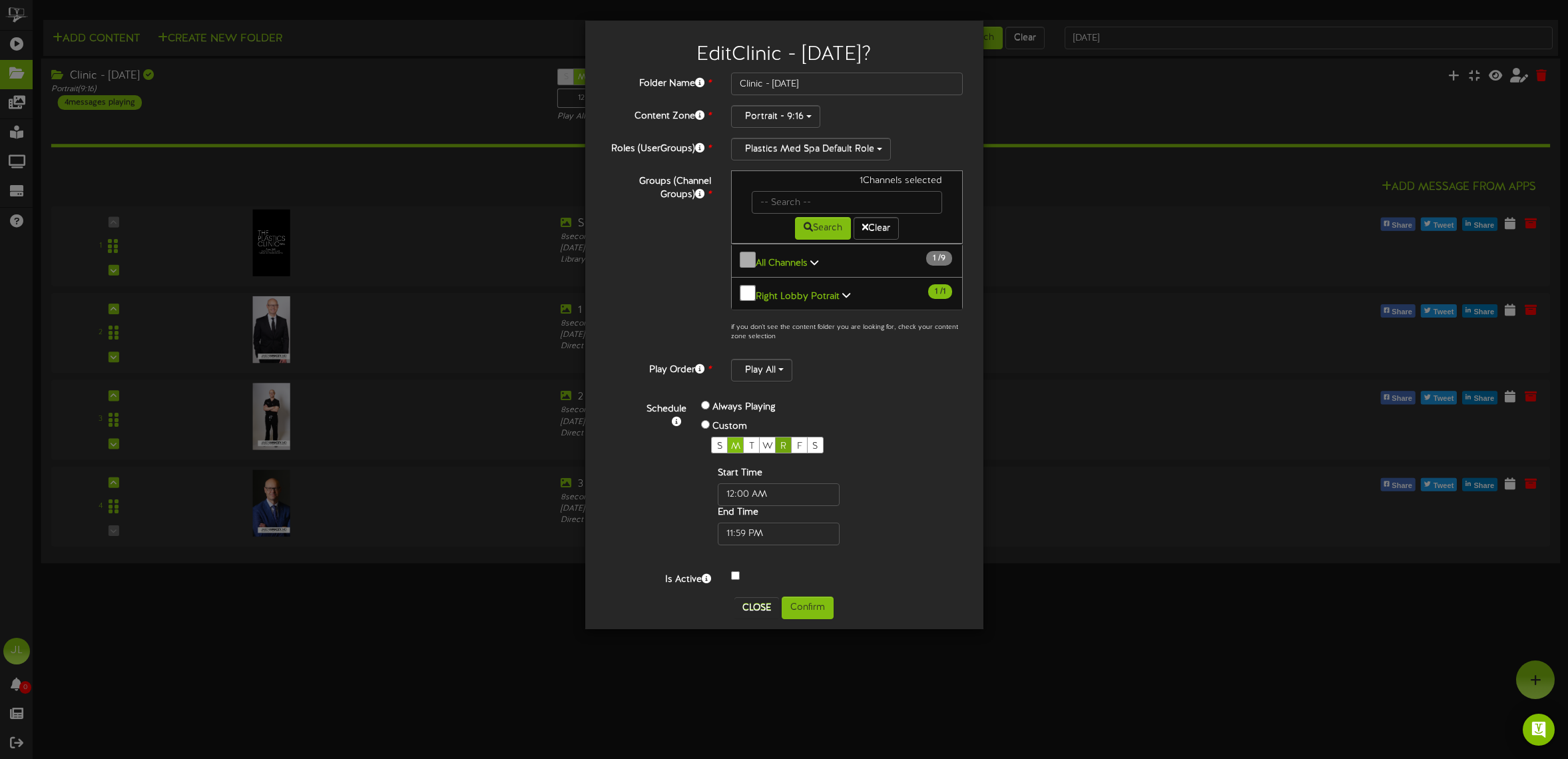
click at [787, 441] on div "R" at bounding box center [783, 445] width 17 height 17
click at [826, 598] on button "Confirm" at bounding box center [807, 607] width 52 height 23
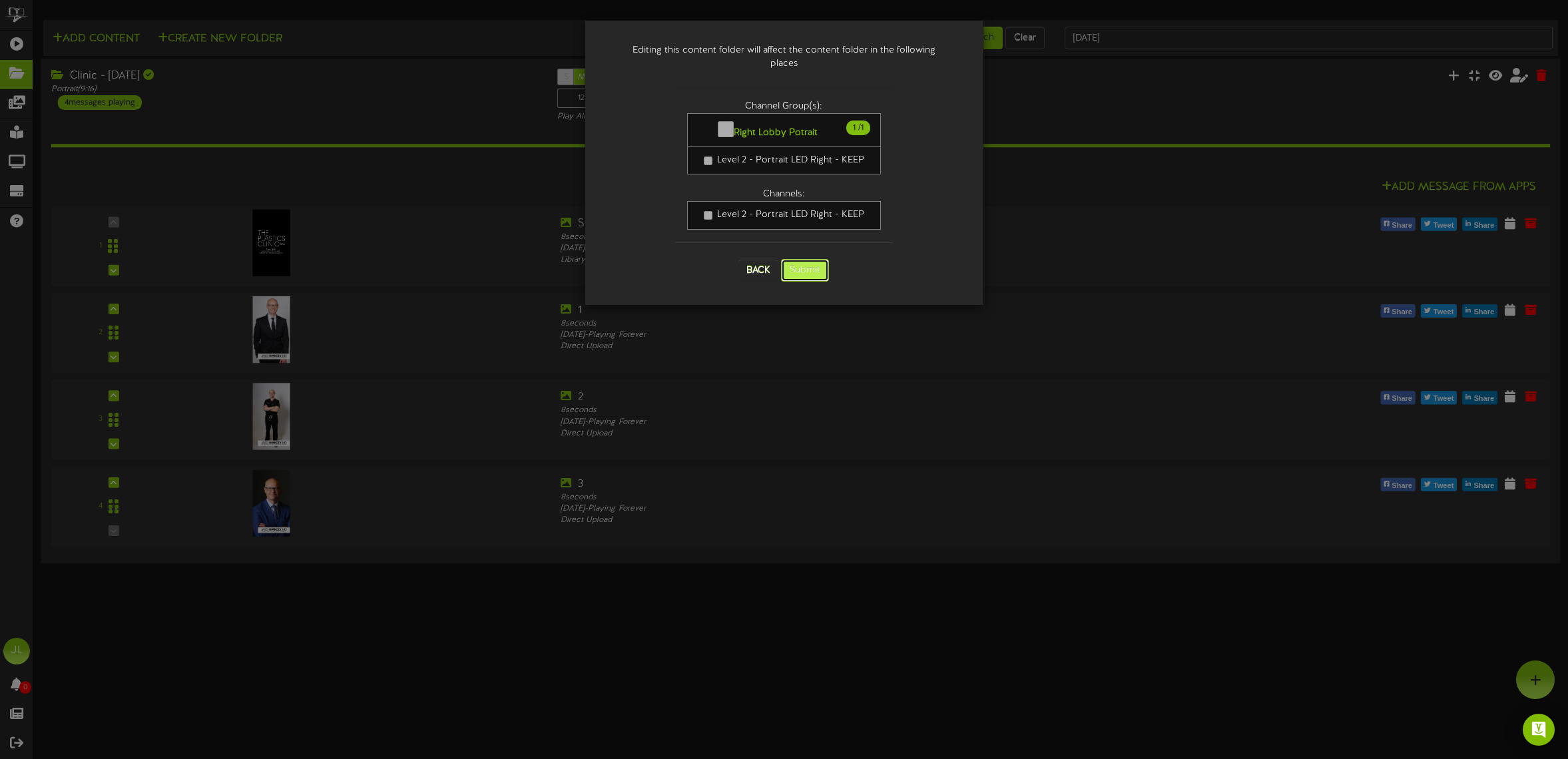
click at [798, 259] on button "Submit" at bounding box center [804, 270] width 48 height 23
